Goal: Information Seeking & Learning: Learn about a topic

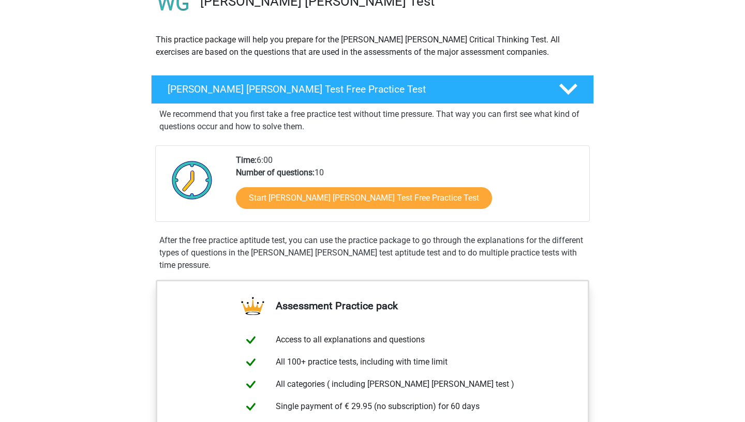
scroll to position [105, 0]
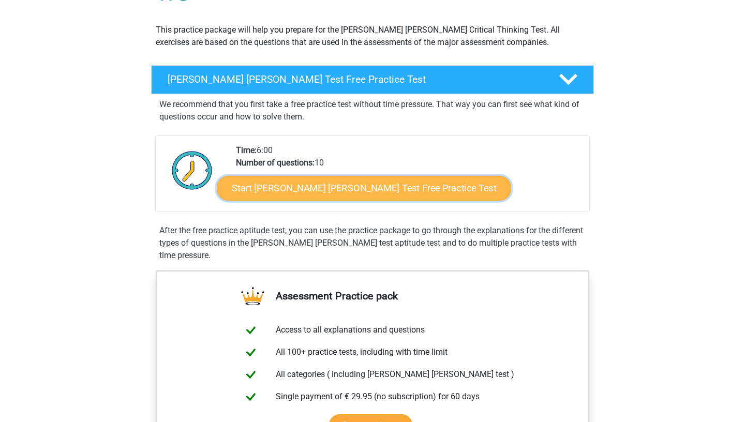
click at [361, 181] on link "Start Watson Glaser Test Free Practice Test" at bounding box center [364, 188] width 295 height 25
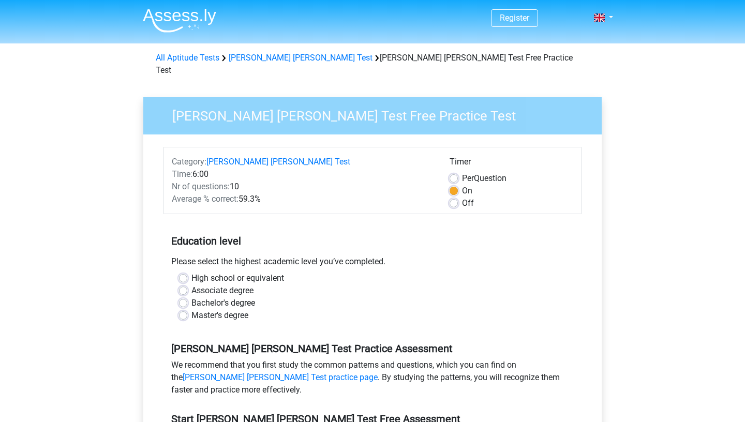
click at [192, 297] on label "Bachelor's degree" at bounding box center [224, 303] width 64 height 12
click at [184, 297] on input "Bachelor's degree" at bounding box center [183, 302] width 8 height 10
radio input "true"
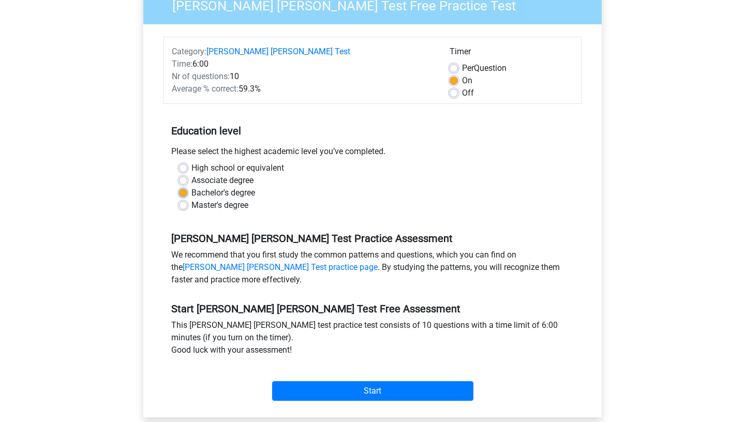
scroll to position [123, 0]
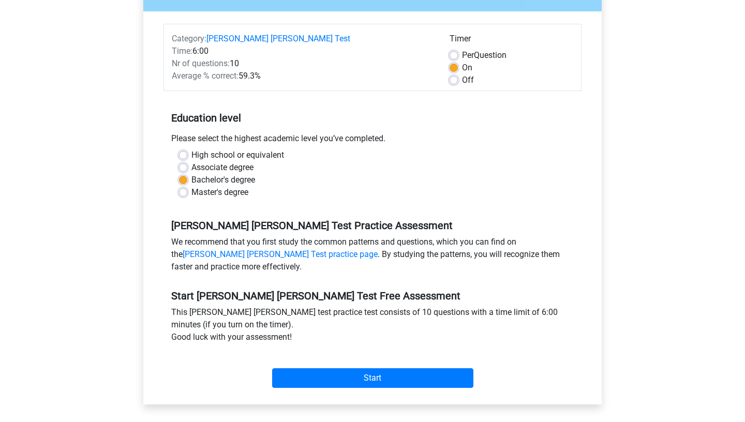
click at [192, 149] on label "High school or equivalent" at bounding box center [238, 155] width 93 height 12
click at [186, 149] on input "High school or equivalent" at bounding box center [183, 154] width 8 height 10
radio input "true"
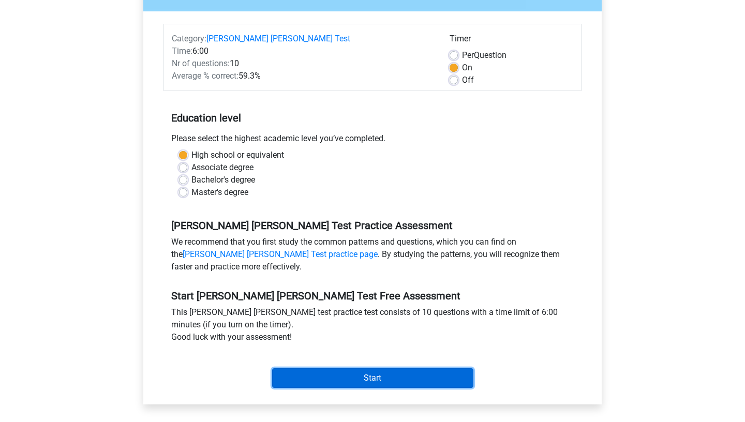
click at [296, 369] on input "Start" at bounding box center [372, 379] width 201 height 20
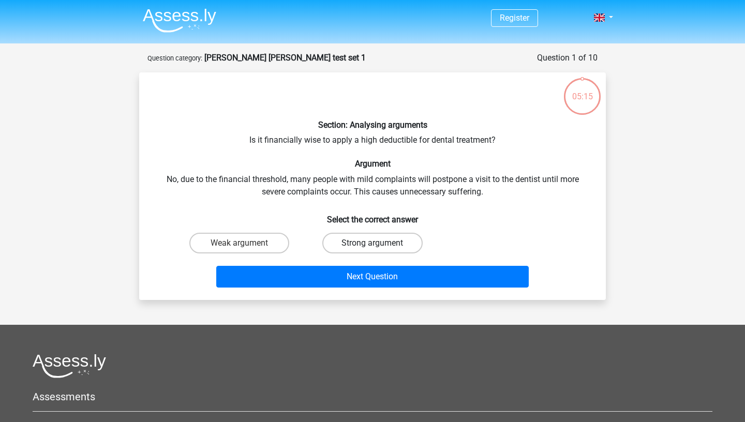
click at [362, 246] on label "Strong argument" at bounding box center [372, 243] width 100 height 21
click at [373, 246] on input "Strong argument" at bounding box center [376, 246] width 7 height 7
radio input "true"
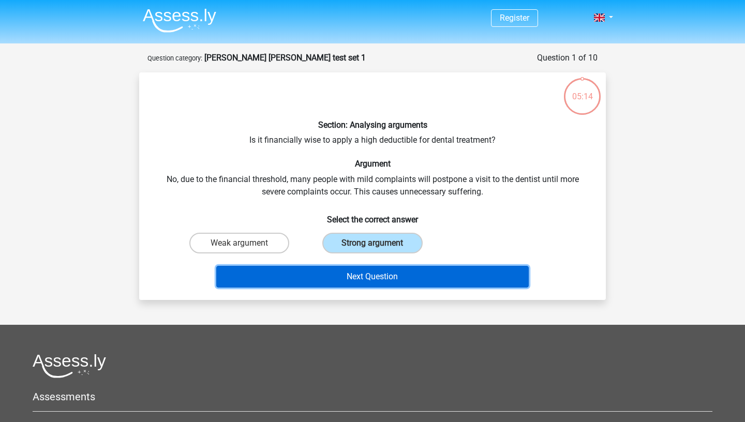
click at [371, 282] on button "Next Question" at bounding box center [372, 277] width 313 height 22
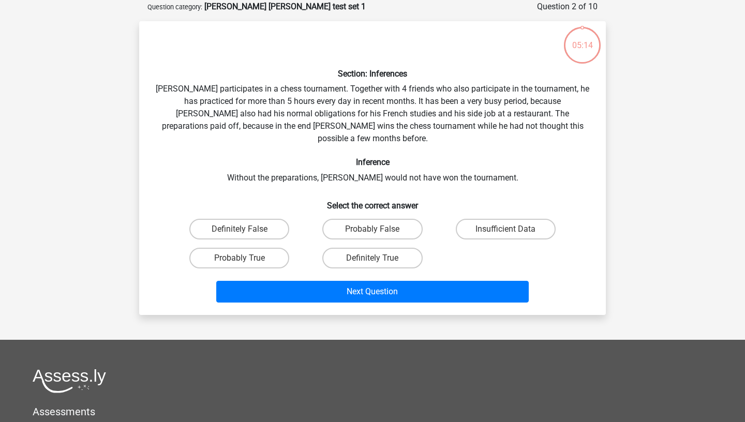
scroll to position [52, 0]
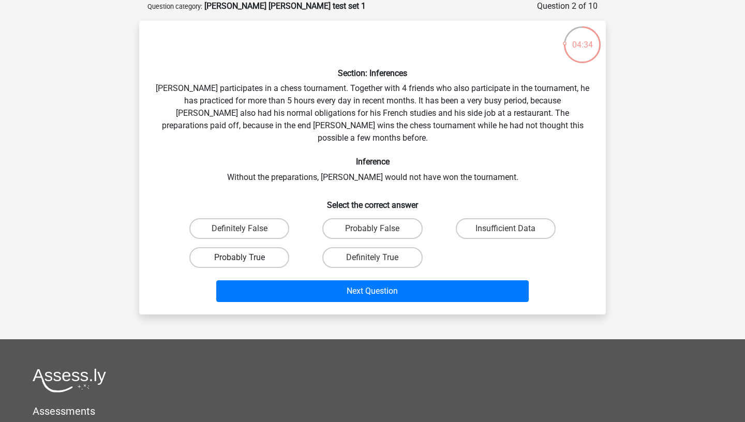
click at [251, 251] on label "Probably True" at bounding box center [239, 257] width 100 height 21
click at [246, 258] on input "Probably True" at bounding box center [243, 261] width 7 height 7
radio input "true"
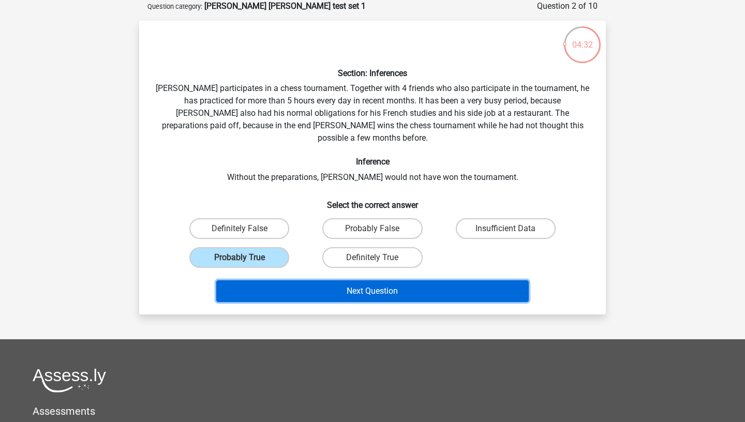
click at [293, 281] on button "Next Question" at bounding box center [372, 292] width 313 height 22
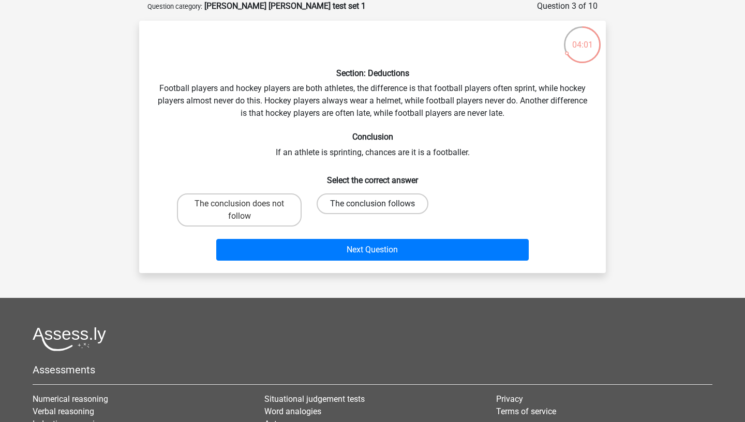
click at [341, 202] on label "The conclusion follows" at bounding box center [373, 204] width 112 height 21
click at [373, 204] on input "The conclusion follows" at bounding box center [376, 207] width 7 height 7
radio input "true"
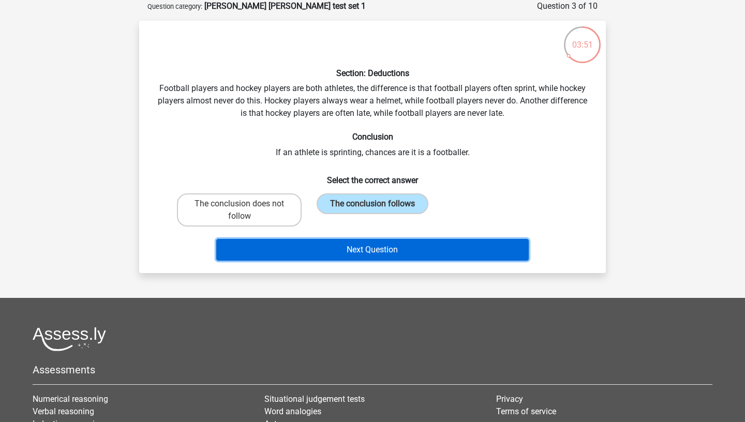
click at [334, 249] on button "Next Question" at bounding box center [372, 250] width 313 height 22
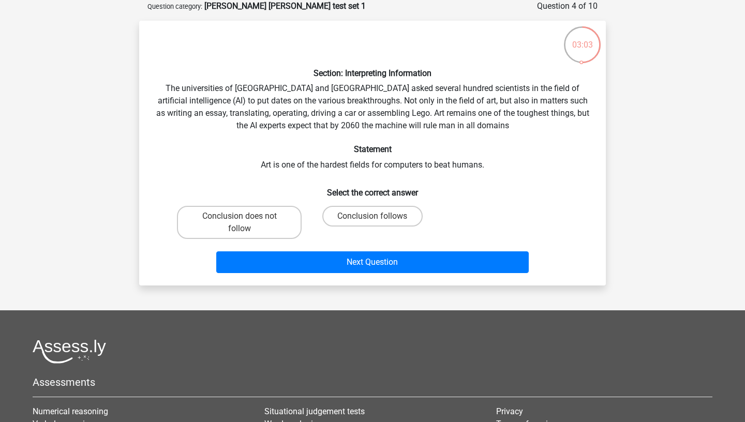
click at [375, 219] on input "Conclusion follows" at bounding box center [376, 219] width 7 height 7
radio input "true"
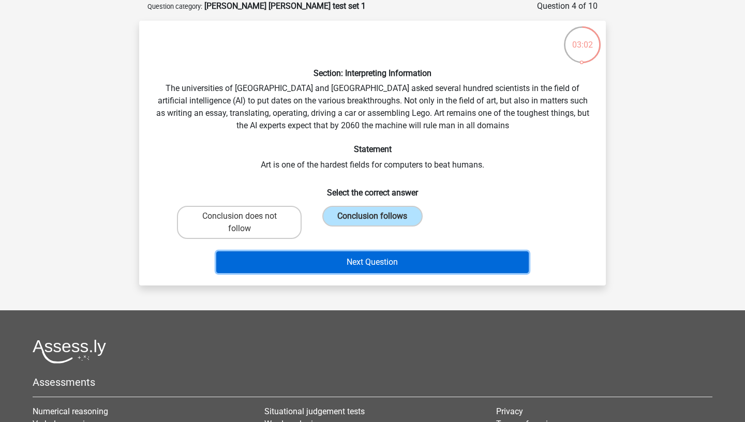
click at [384, 261] on button "Next Question" at bounding box center [372, 263] width 313 height 22
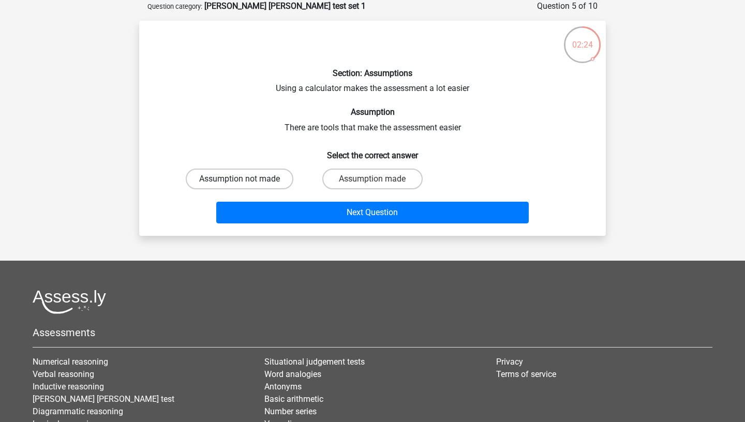
click at [280, 178] on label "Assumption not made" at bounding box center [240, 179] width 108 height 21
click at [246, 179] on input "Assumption not made" at bounding box center [243, 182] width 7 height 7
radio input "true"
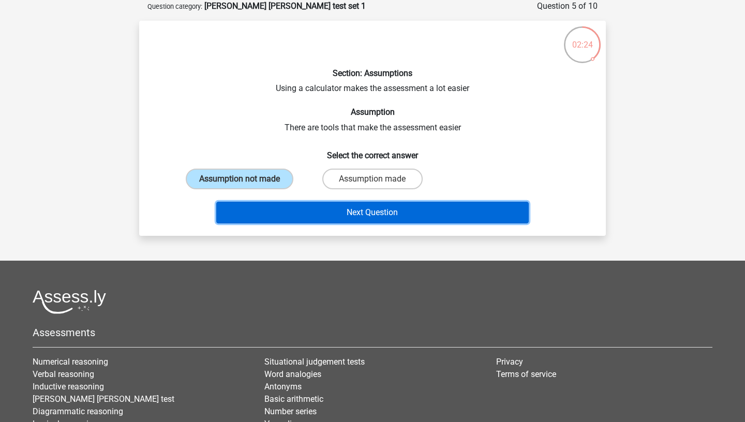
click at [310, 210] on button "Next Question" at bounding box center [372, 213] width 313 height 22
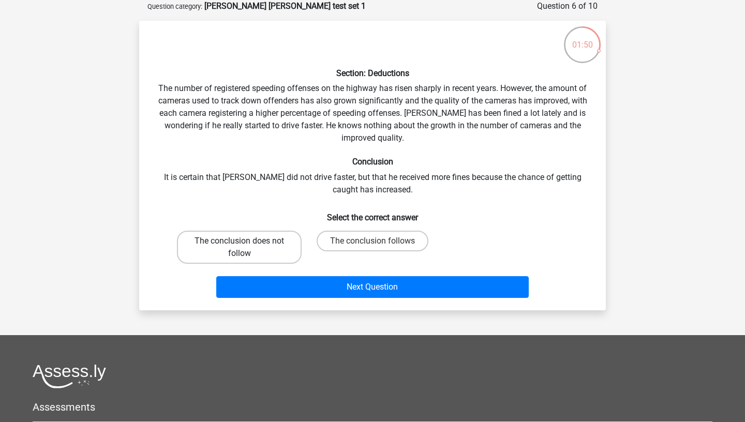
click at [261, 249] on label "The conclusion does not follow" at bounding box center [239, 247] width 125 height 33
click at [246, 248] on input "The conclusion does not follow" at bounding box center [243, 244] width 7 height 7
radio input "true"
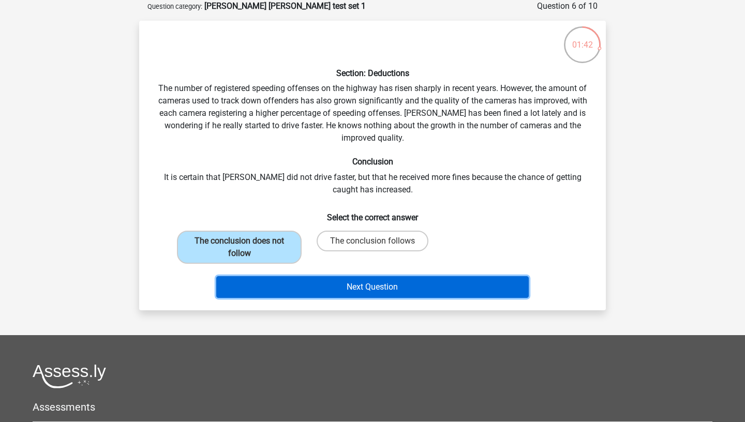
click at [313, 291] on button "Next Question" at bounding box center [372, 287] width 313 height 22
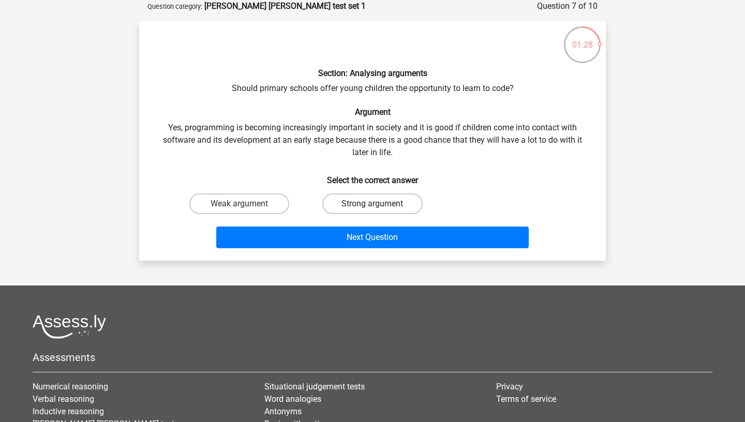
click at [395, 203] on label "Strong argument" at bounding box center [372, 204] width 100 height 21
click at [379, 204] on input "Strong argument" at bounding box center [376, 207] width 7 height 7
radio input "true"
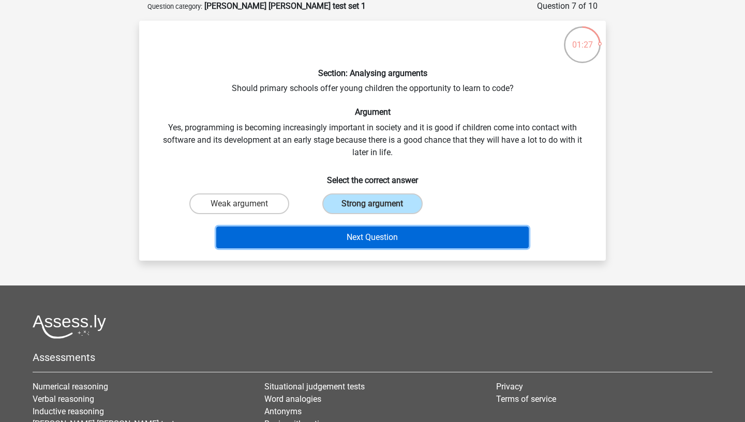
click at [388, 235] on button "Next Question" at bounding box center [372, 238] width 313 height 22
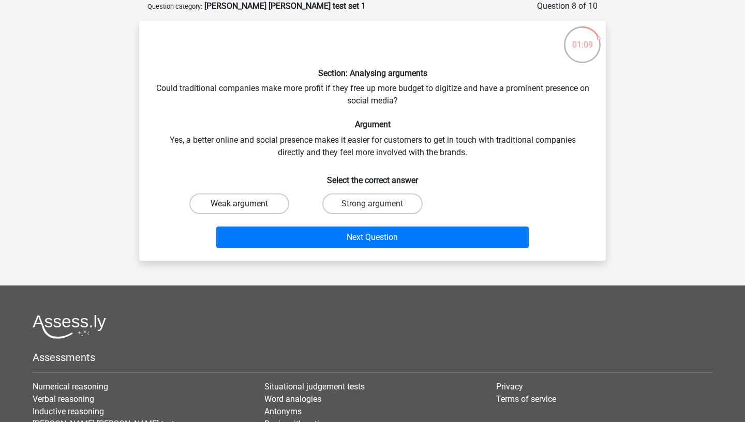
click at [268, 197] on label "Weak argument" at bounding box center [239, 204] width 100 height 21
click at [246, 204] on input "Weak argument" at bounding box center [243, 207] width 7 height 7
radio input "true"
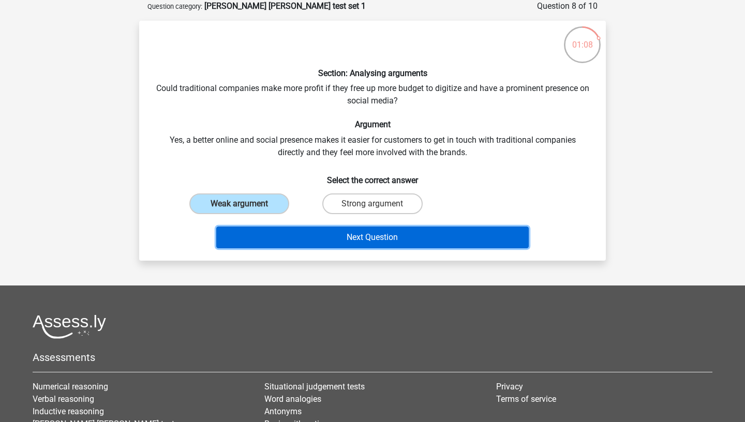
click at [283, 237] on button "Next Question" at bounding box center [372, 238] width 313 height 22
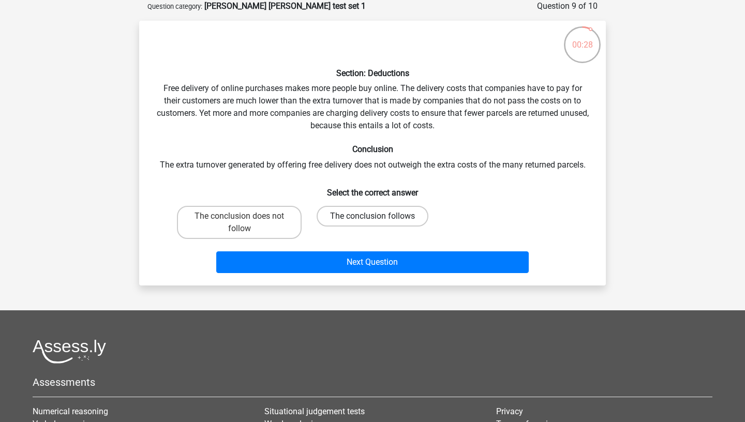
click at [389, 213] on label "The conclusion follows" at bounding box center [373, 216] width 112 height 21
click at [379, 216] on input "The conclusion follows" at bounding box center [376, 219] width 7 height 7
radio input "true"
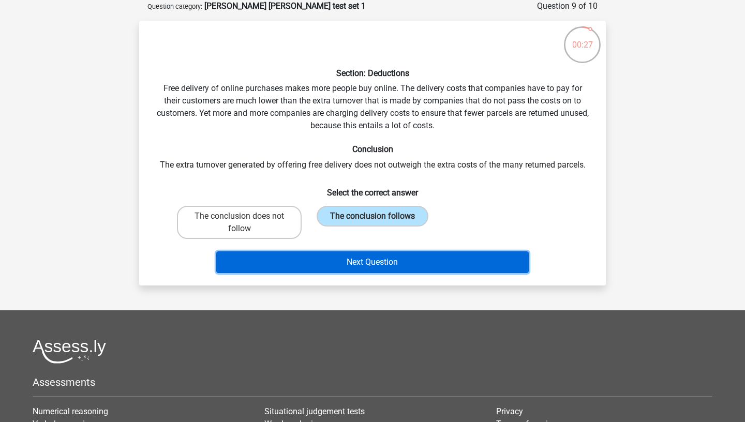
click at [391, 264] on button "Next Question" at bounding box center [372, 263] width 313 height 22
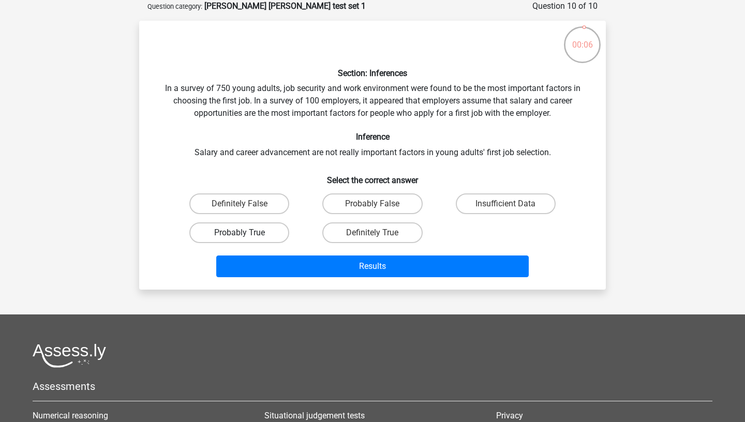
click at [258, 233] on label "Probably True" at bounding box center [239, 233] width 100 height 21
click at [246, 233] on input "Probably True" at bounding box center [243, 236] width 7 height 7
radio input "true"
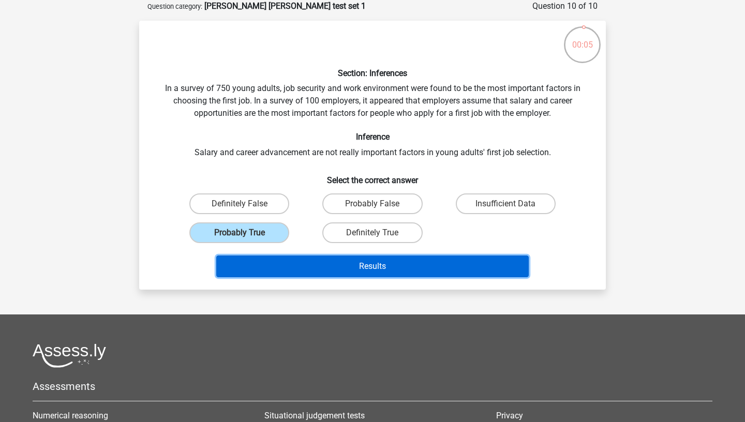
click at [307, 263] on button "Results" at bounding box center [372, 267] width 313 height 22
